Goal: Transaction & Acquisition: Purchase product/service

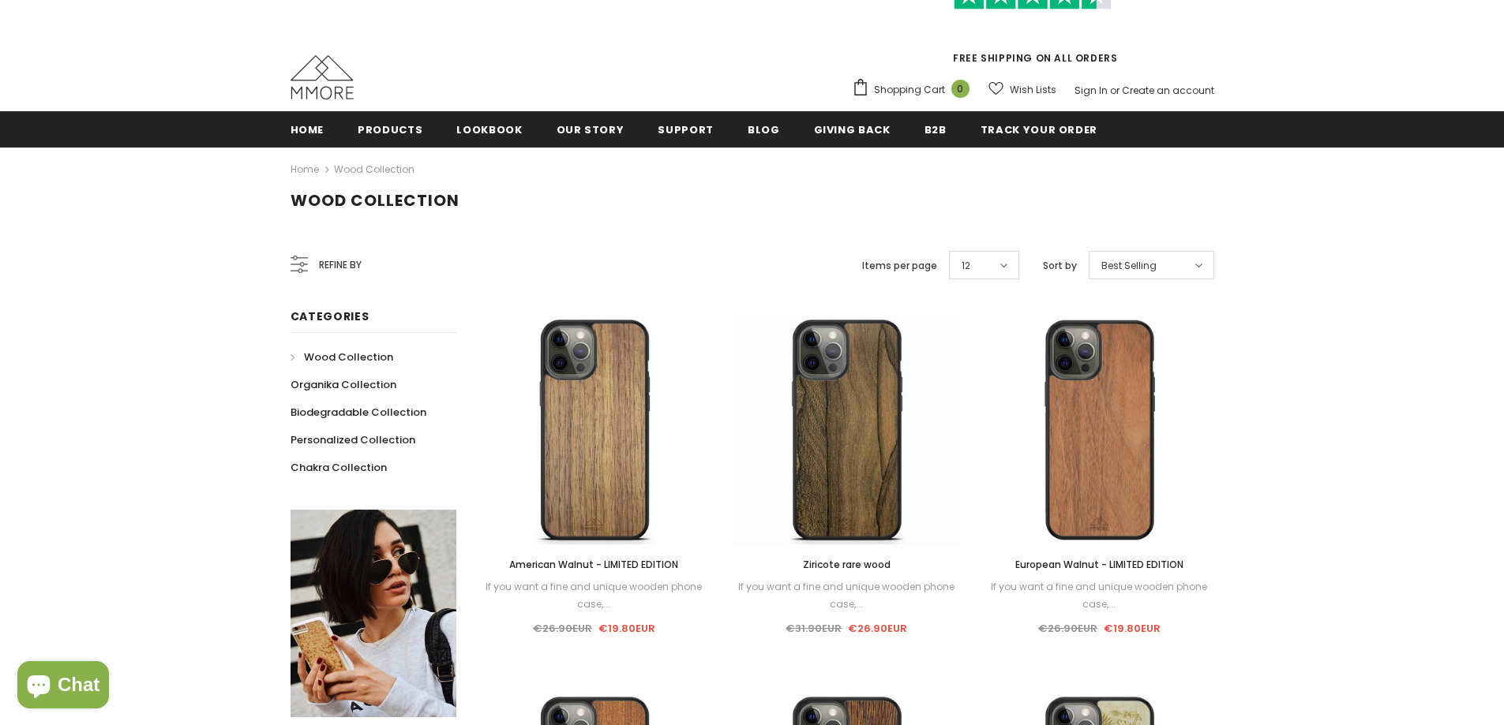
scroll to position [104, 0]
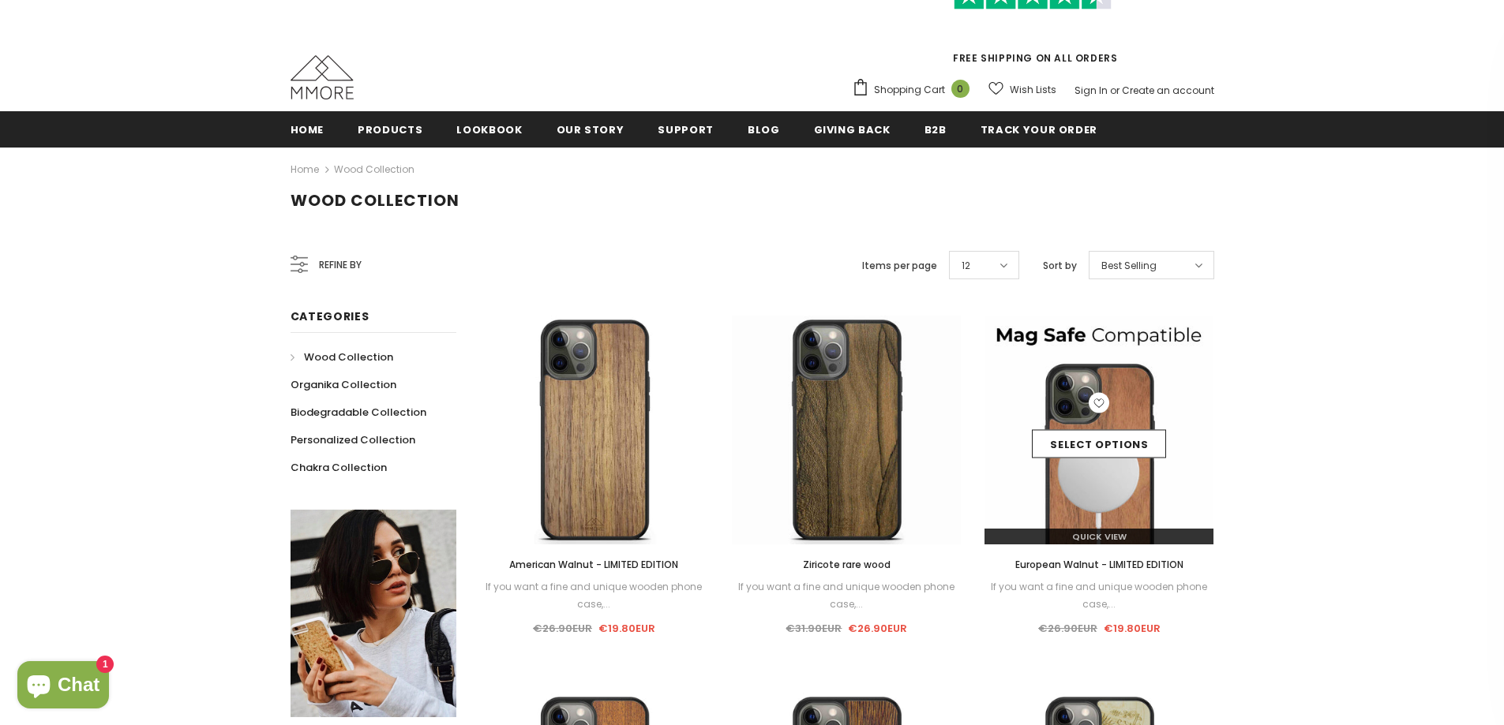
click at [1131, 382] on img at bounding box center [1098, 430] width 229 height 229
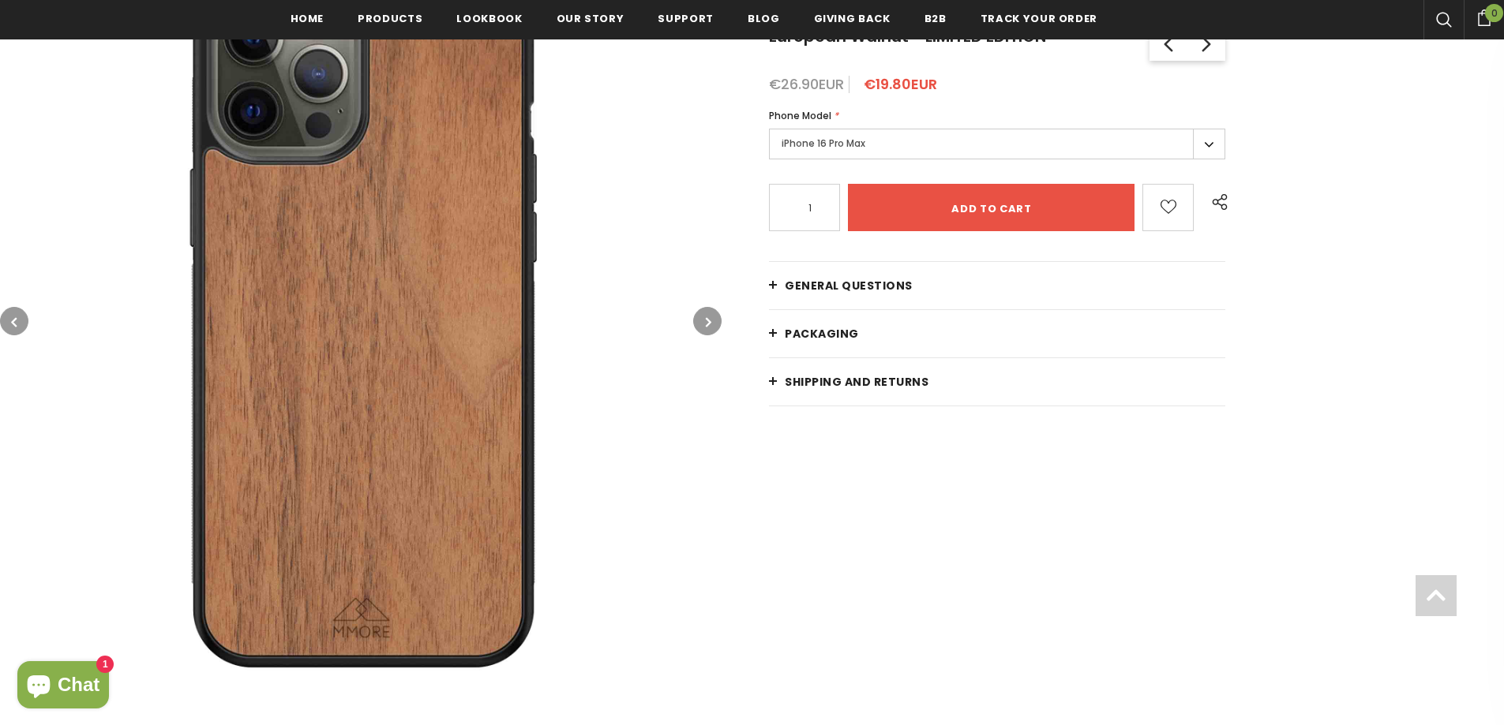
scroll to position [320, 0]
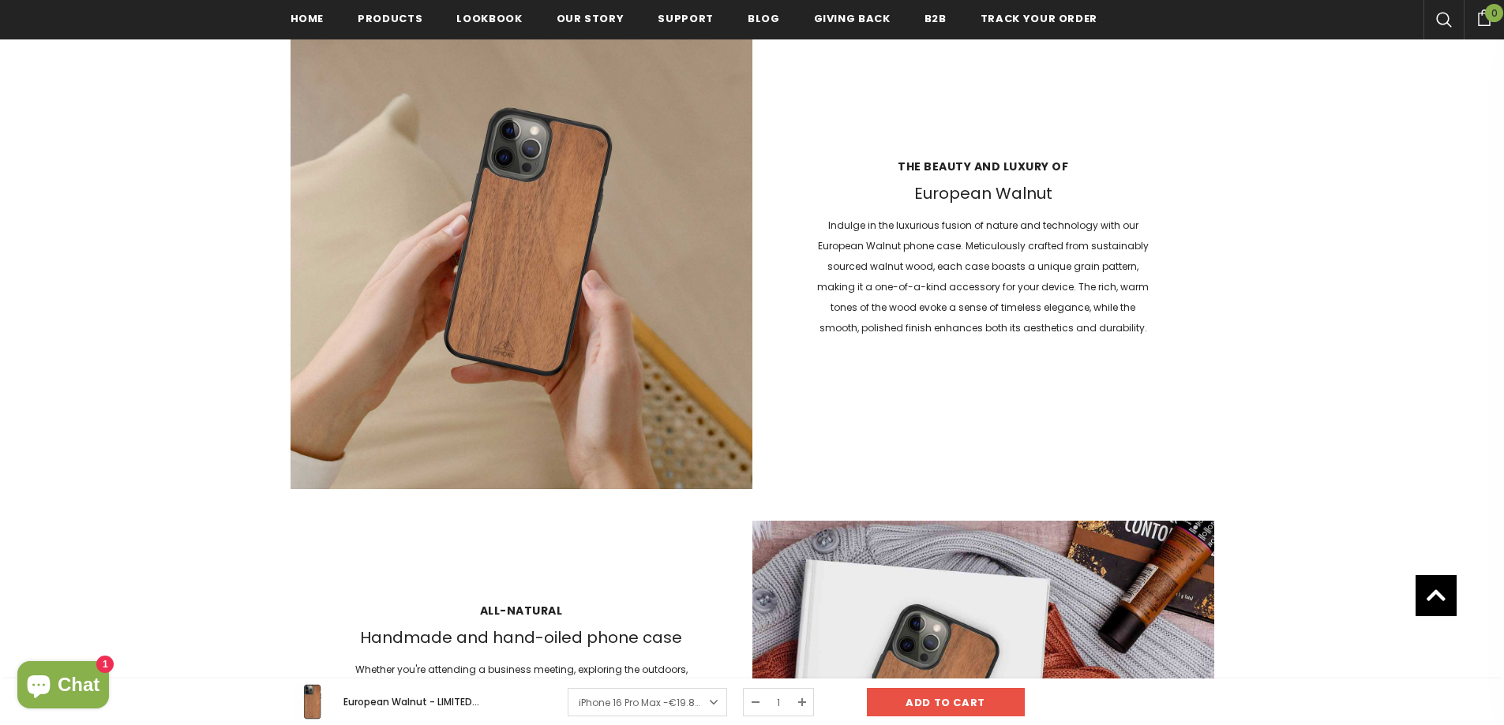
scroll to position [1504, 0]
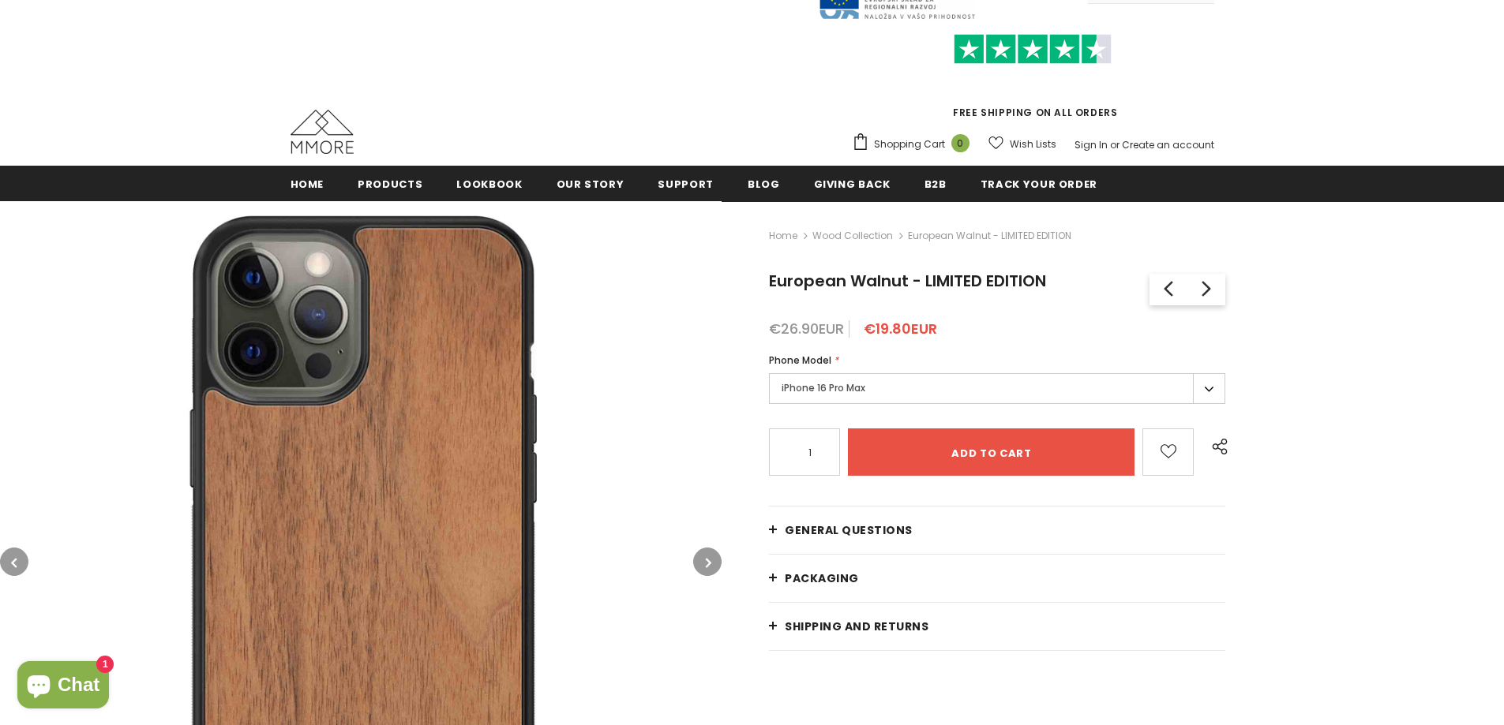
scroll to position [237, 0]
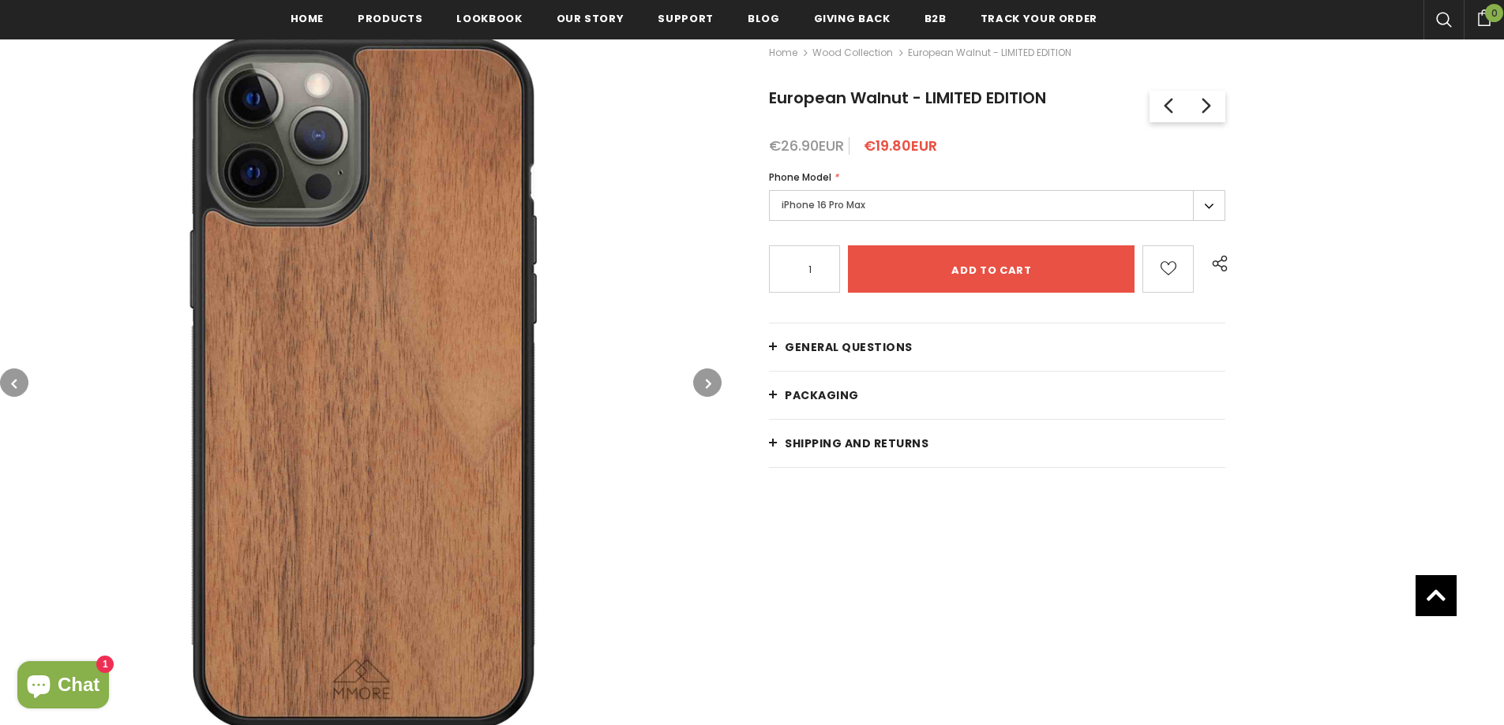
click at [711, 387] on icon "button" at bounding box center [709, 384] width 6 height 16
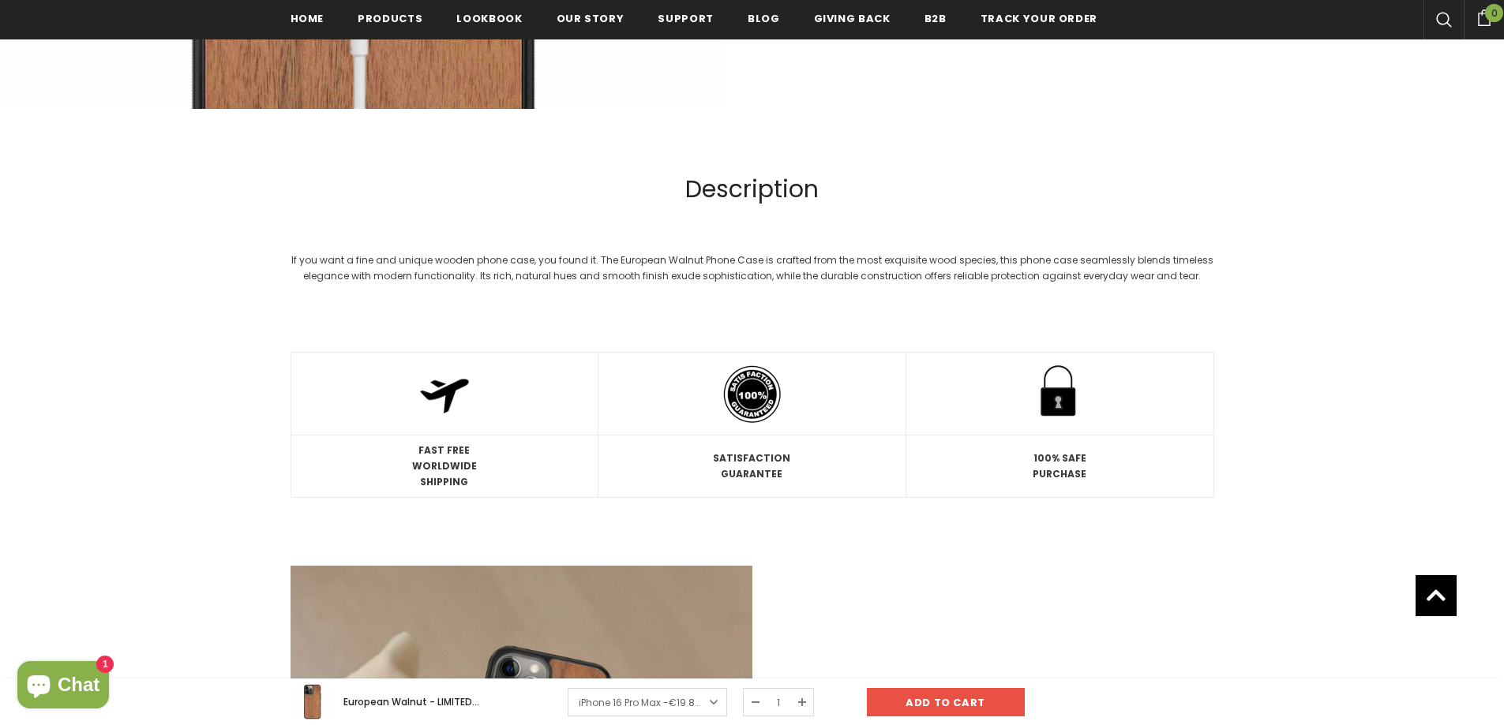
scroll to position [868, 0]
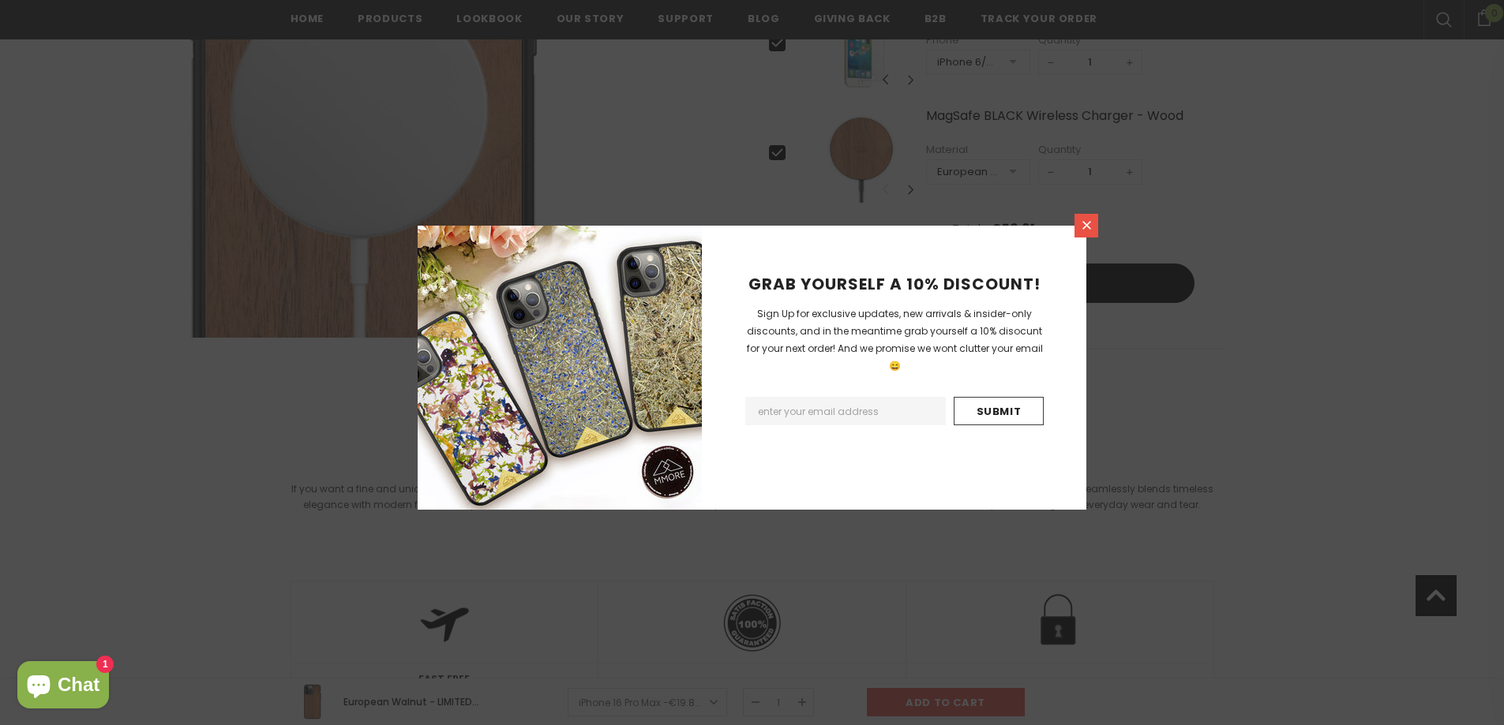
click at [1088, 215] on link at bounding box center [1086, 226] width 24 height 24
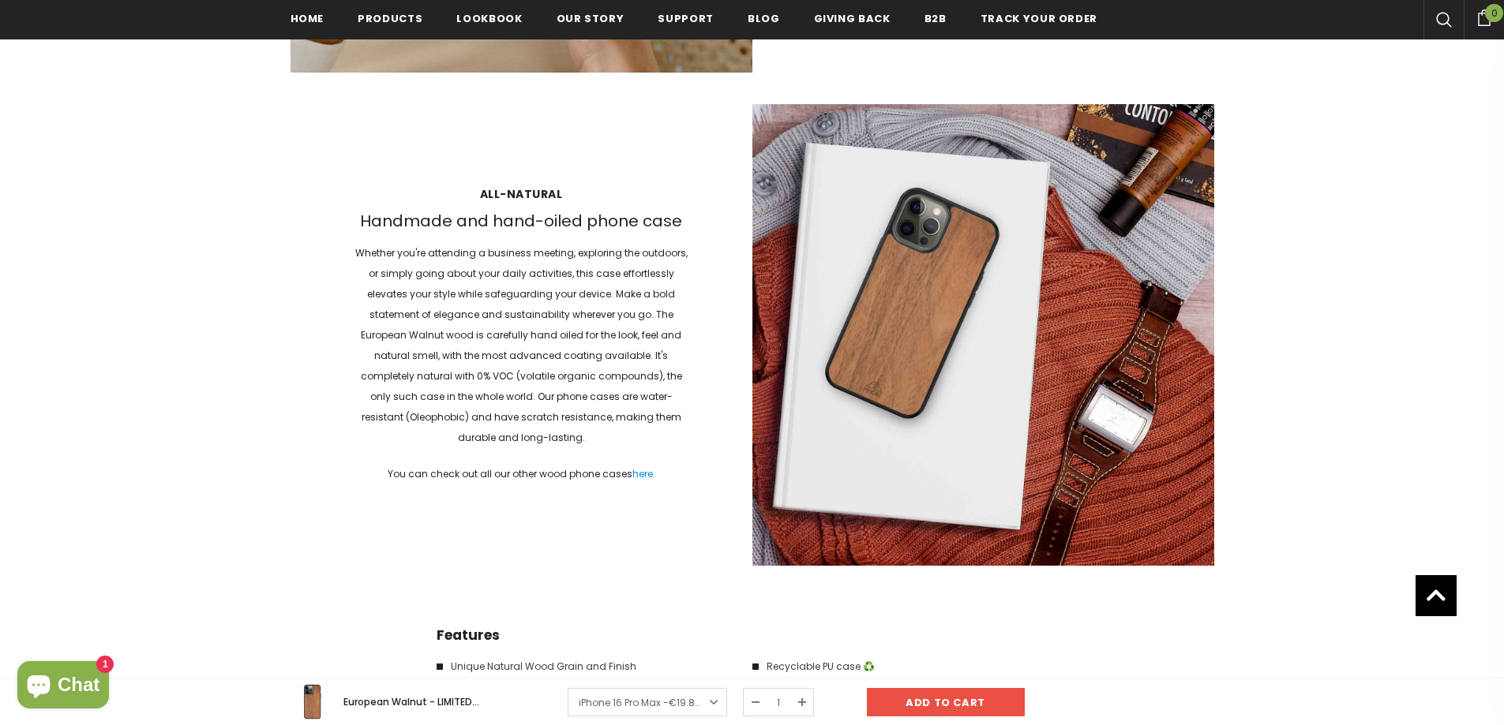
scroll to position [2526, 0]
